Goal: Task Accomplishment & Management: Complete application form

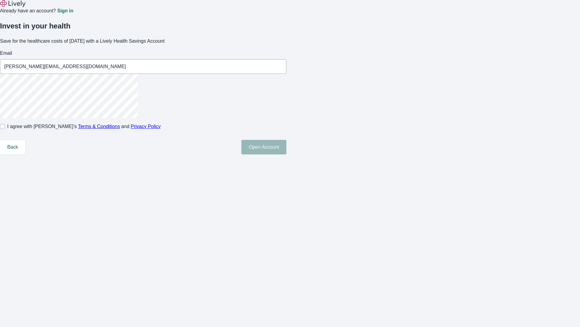
click at [5, 129] on input "I agree with Lively’s Terms & Conditions and Privacy Policy" at bounding box center [2, 126] width 5 height 5
checkbox input "true"
click at [287, 154] on button "Open Account" at bounding box center [264, 147] width 45 height 15
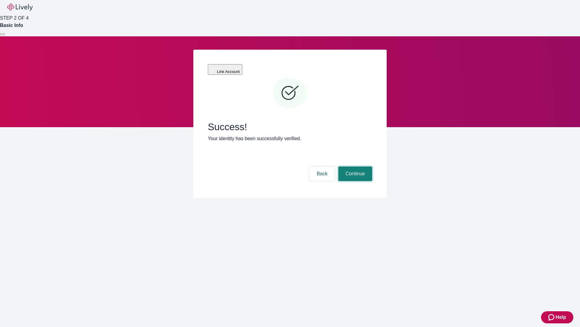
click at [355, 166] on button "Continue" at bounding box center [356, 173] width 34 height 15
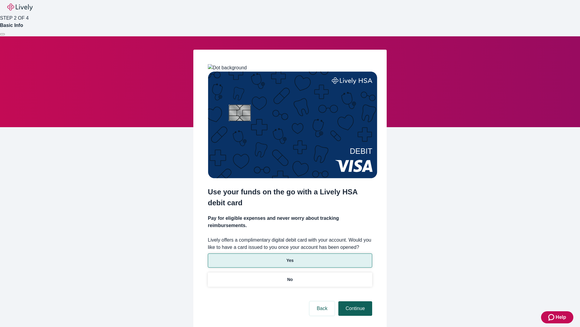
click at [290, 276] on p "No" at bounding box center [291, 279] width 6 height 6
click at [355, 301] on button "Continue" at bounding box center [356, 308] width 34 height 15
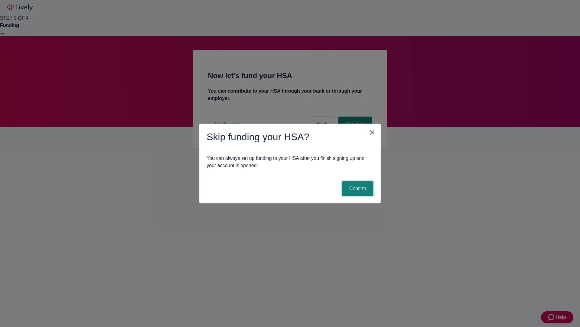
click at [357, 188] on button "Confirm" at bounding box center [357, 188] width 31 height 15
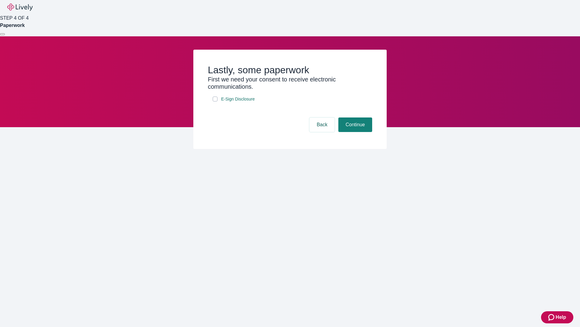
click at [215, 101] on input "E-Sign Disclosure" at bounding box center [215, 98] width 5 height 5
checkbox input "true"
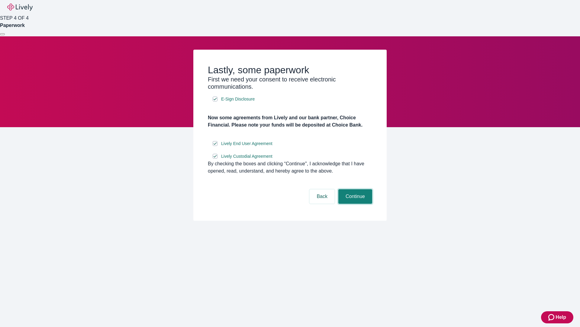
click at [355, 203] on button "Continue" at bounding box center [356, 196] width 34 height 15
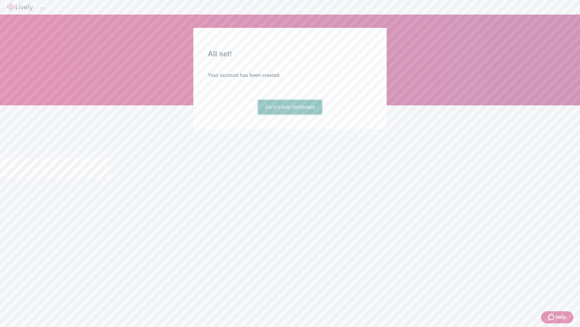
click at [290, 114] on link "Go to Lively dashboard" at bounding box center [290, 107] width 64 height 15
